Goal: Task Accomplishment & Management: Manage account settings

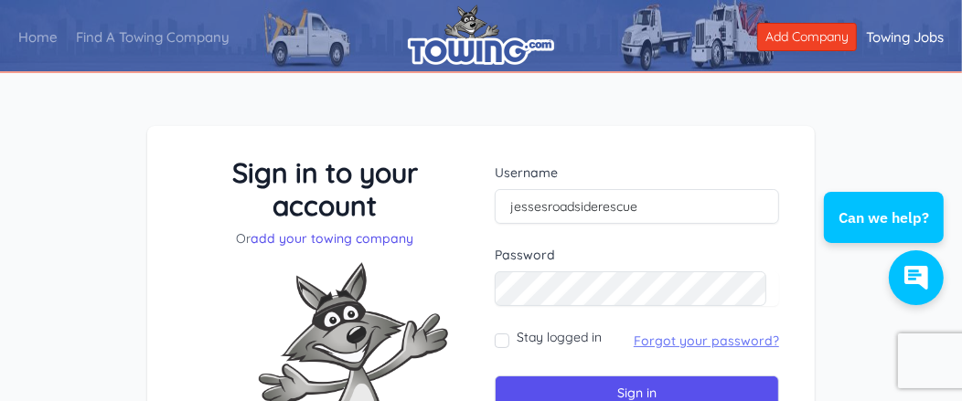
click at [665, 335] on link "Forgot your password?" at bounding box center [705, 341] width 145 height 16
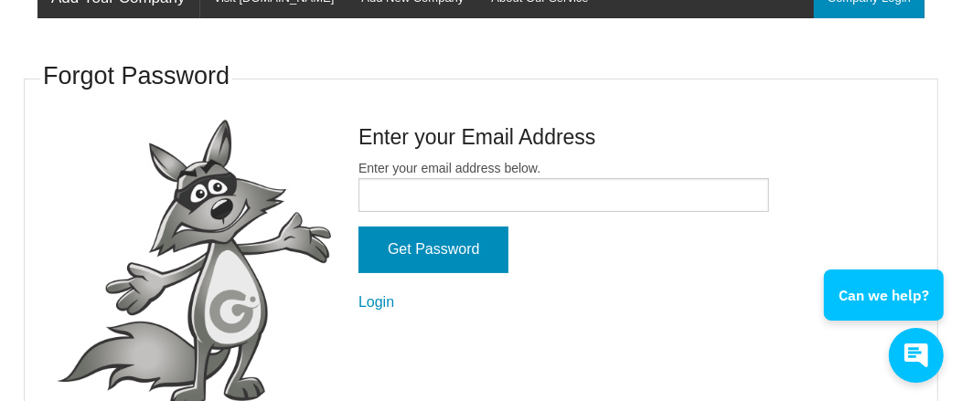
scroll to position [182, 0]
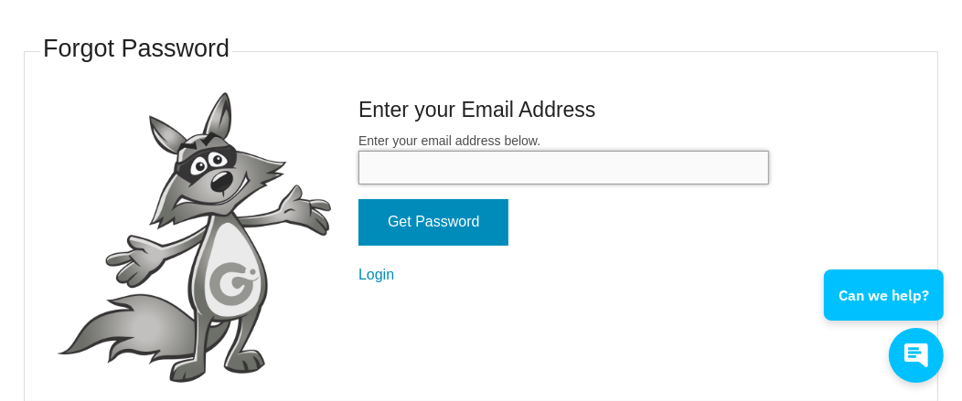
click at [377, 161] on input "Enter your email address below." at bounding box center [563, 168] width 410 height 34
type input "[EMAIL_ADDRESS][DOMAIN_NAME]"
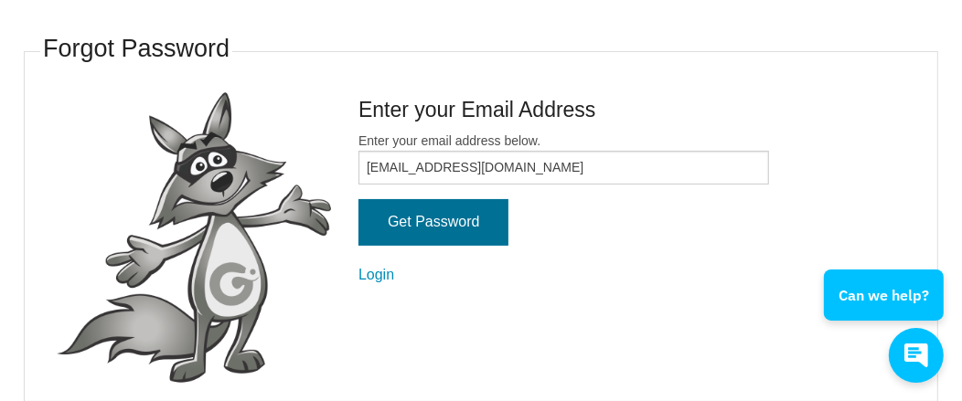
click at [415, 215] on input "Get Password" at bounding box center [433, 222] width 150 height 47
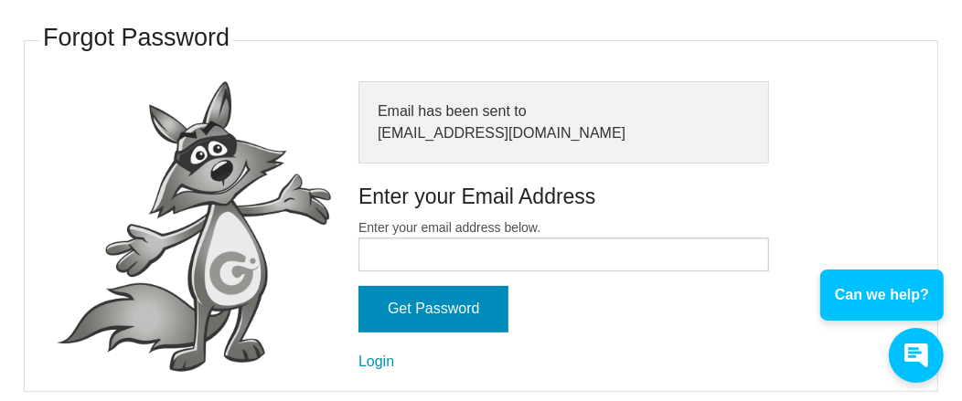
scroll to position [199, 0]
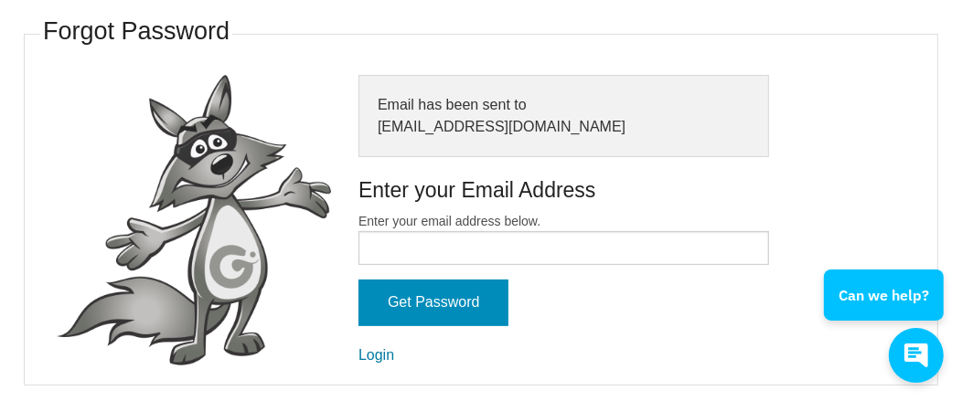
click at [380, 360] on link "Login" at bounding box center [376, 355] width 36 height 16
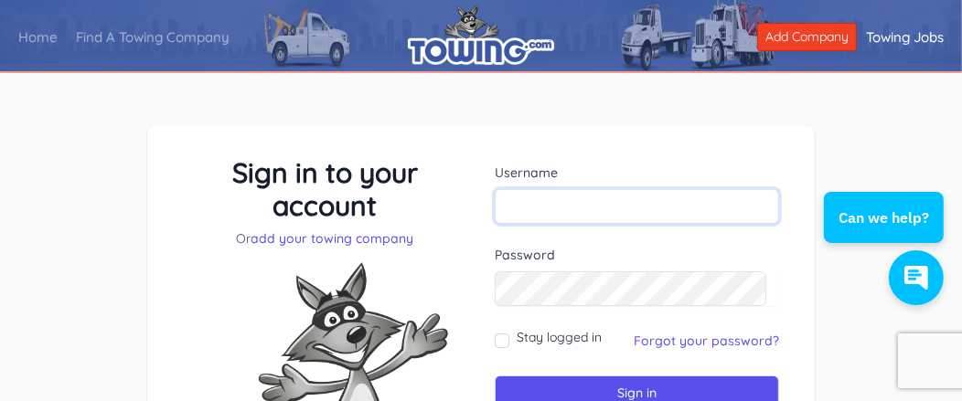
click at [561, 205] on input "text" at bounding box center [636, 206] width 284 height 35
type input "[EMAIL_ADDRESS][DOMAIN_NAME]"
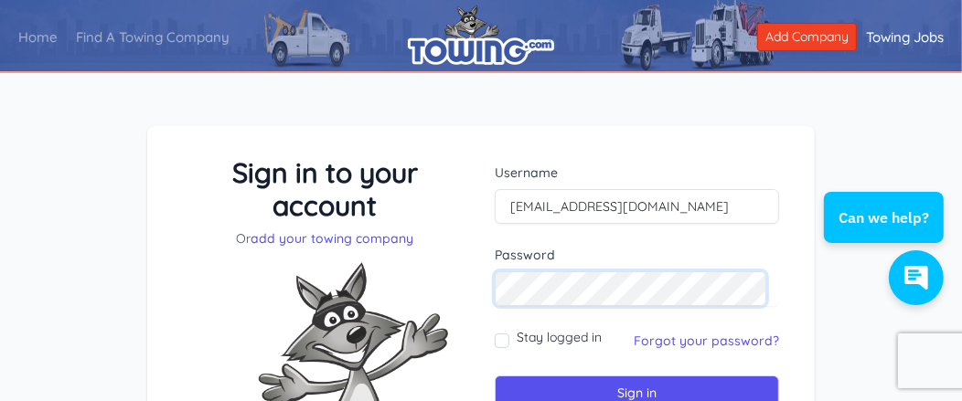
click at [494, 376] on input "Sign in" at bounding box center [636, 394] width 284 height 36
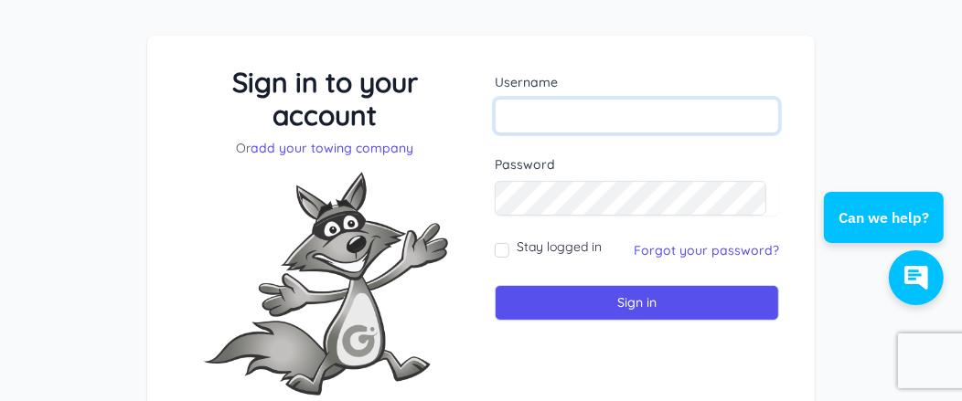
click at [592, 117] on input "text" at bounding box center [636, 116] width 284 height 35
type input "[EMAIL_ADDRESS][DOMAIN_NAME]"
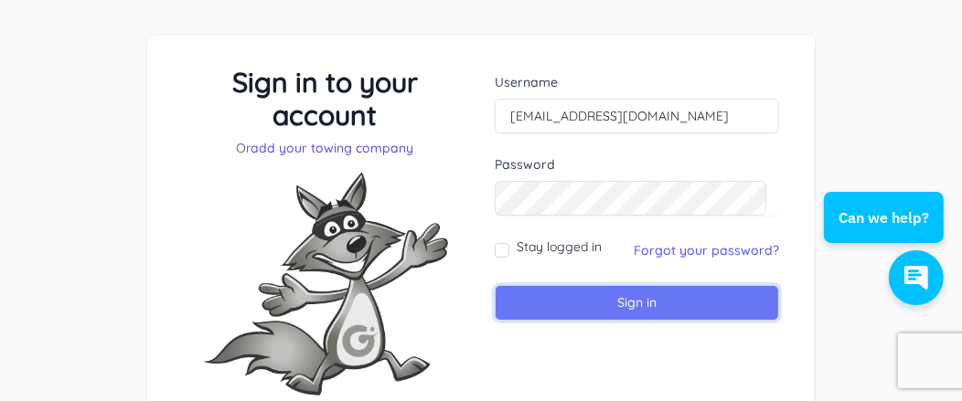
click at [609, 295] on input "Sign in" at bounding box center [636, 303] width 284 height 36
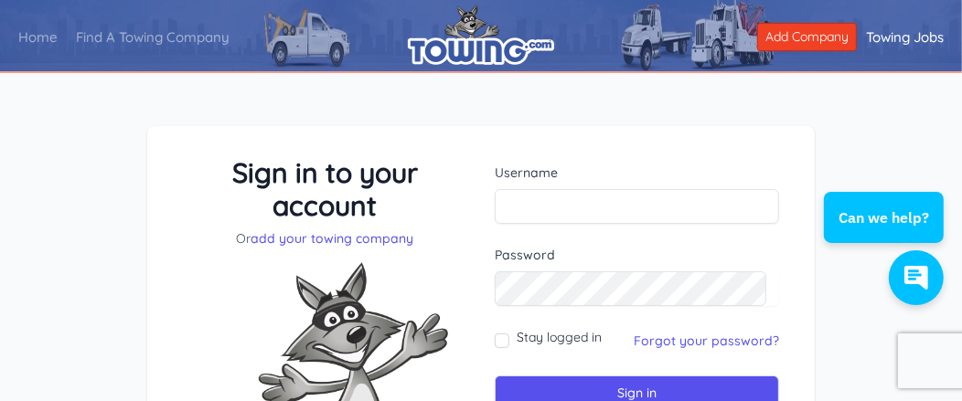
click at [898, 29] on link "Towing Jobs" at bounding box center [904, 38] width 96 height 48
click at [554, 207] on input "text" at bounding box center [636, 206] width 284 height 35
type input "[EMAIL_ADDRESS][DOMAIN_NAME]"
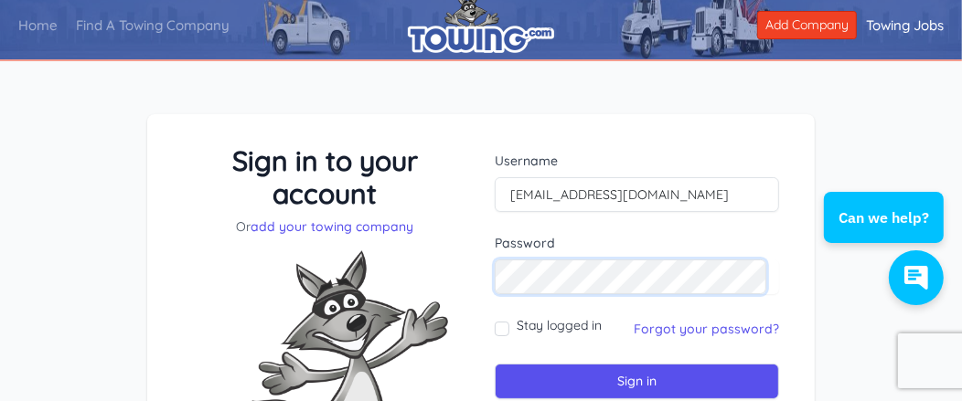
scroll to position [90, 0]
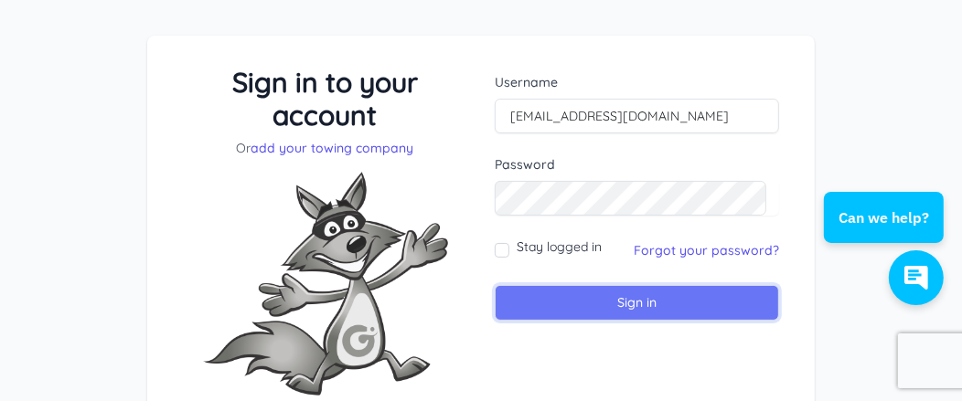
click at [629, 304] on input "Sign in" at bounding box center [636, 303] width 284 height 36
